Goal: Information Seeking & Learning: Check status

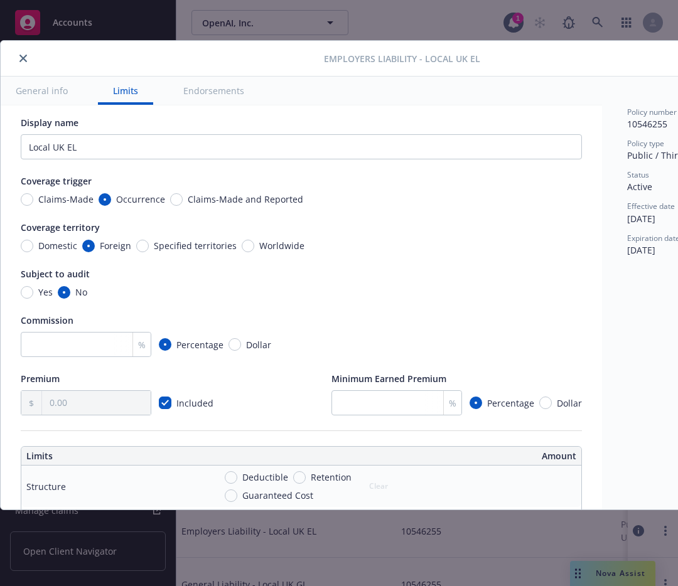
scroll to position [36, 0]
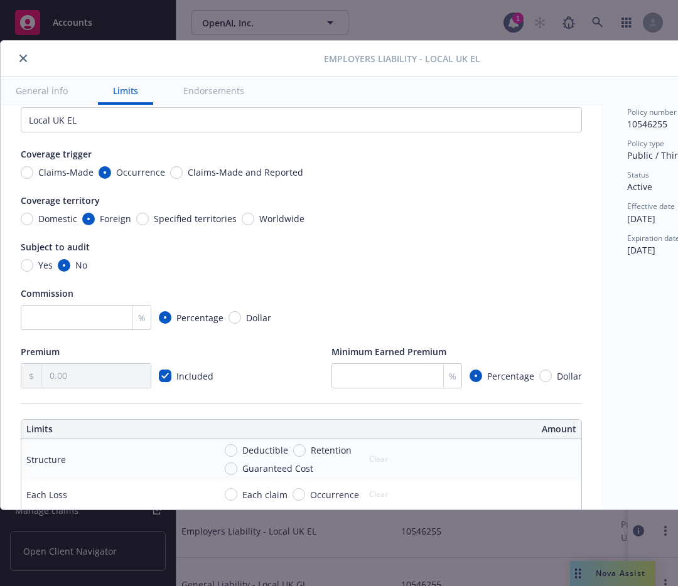
click at [63, 200] on span "Coverage territory" at bounding box center [60, 201] width 79 height 12
copy span "Coverage territory"
click at [292, 581] on div "Employers Liability - Local UK EL Cancel Save General info Limits Endorsements …" at bounding box center [339, 293] width 678 height 586
